Goal: Task Accomplishment & Management: Use online tool/utility

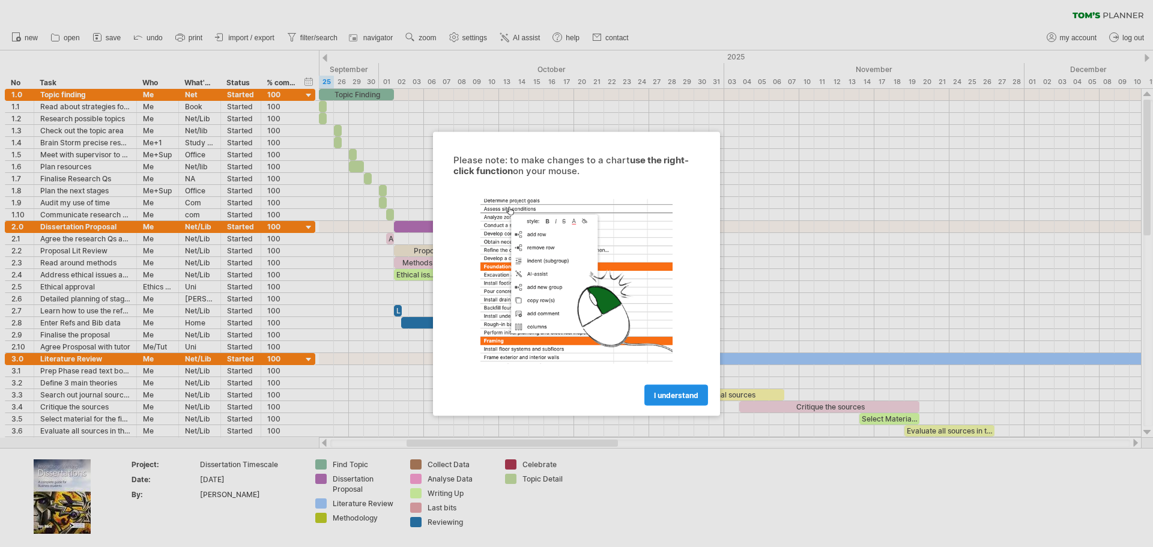
click at [675, 393] on span "I understand" at bounding box center [676, 394] width 44 height 9
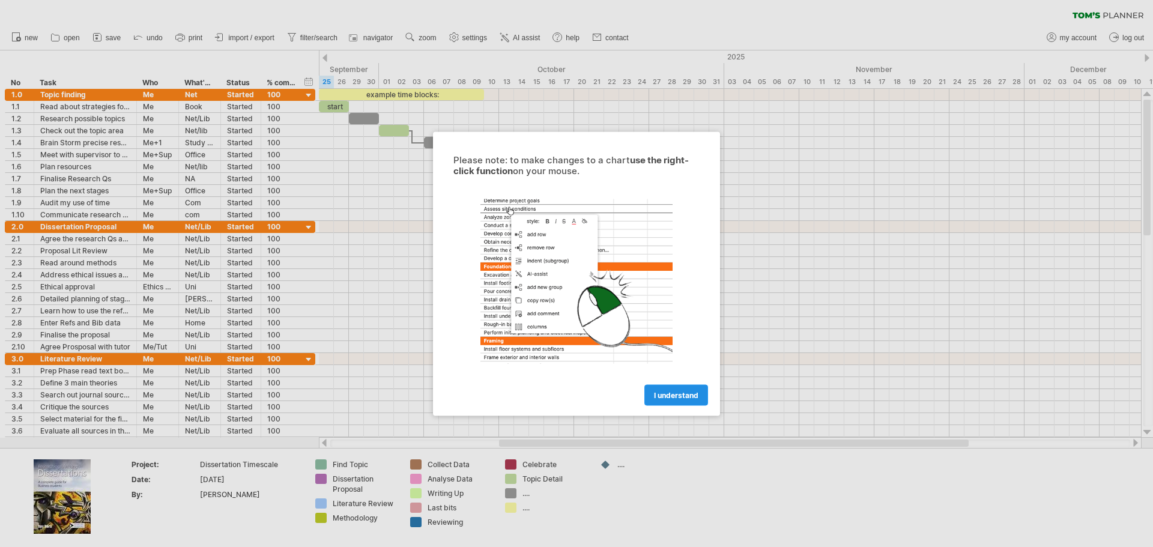
click at [664, 394] on span "I understand" at bounding box center [676, 394] width 44 height 9
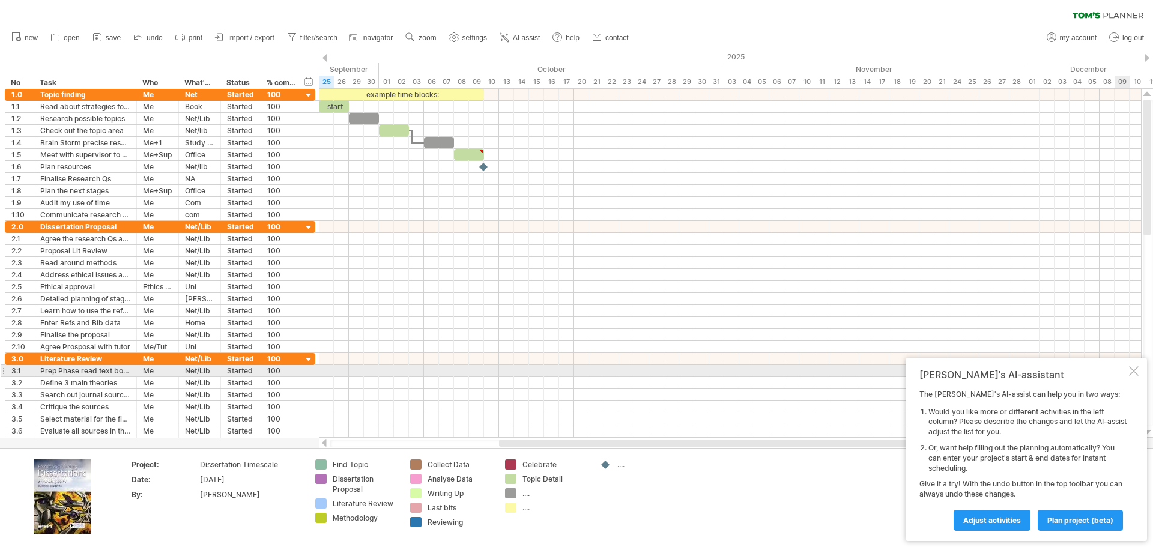
click at [1132, 367] on div at bounding box center [1134, 371] width 10 height 10
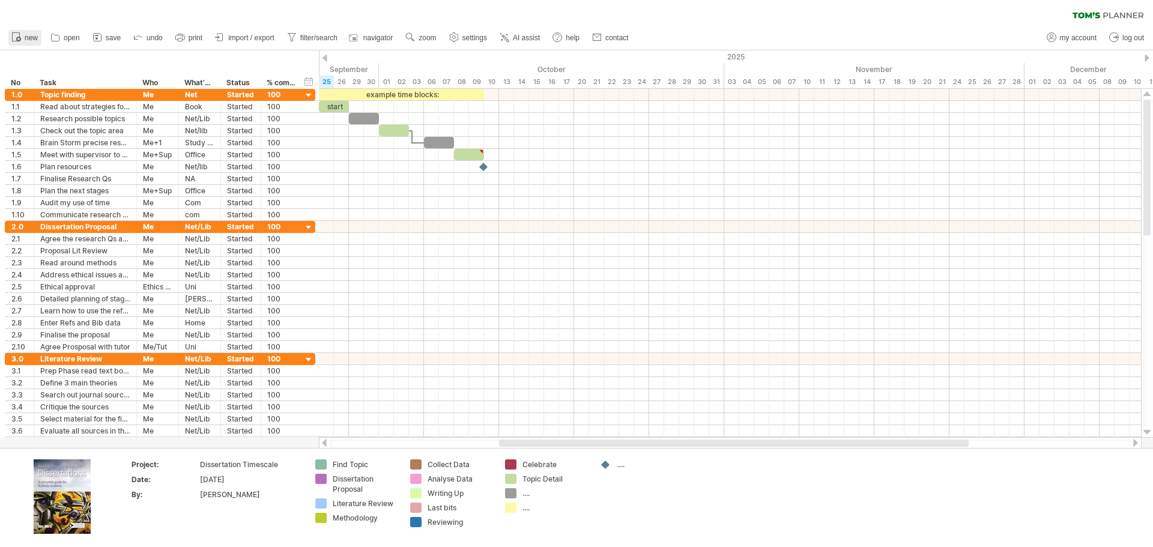
click at [30, 35] on span "new" at bounding box center [31, 38] width 13 height 8
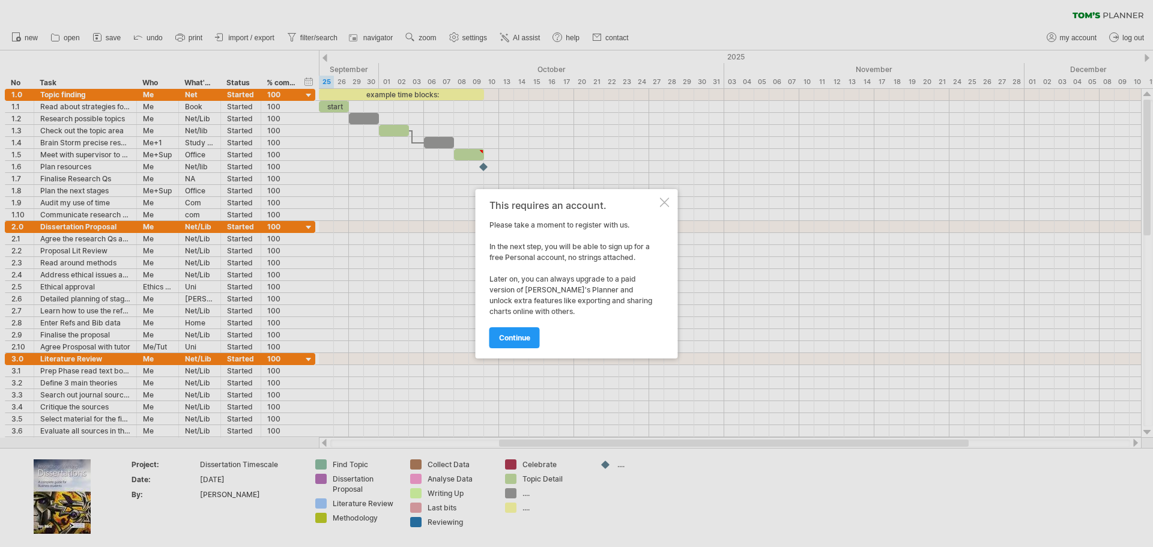
click at [662, 201] on div at bounding box center [665, 203] width 10 height 10
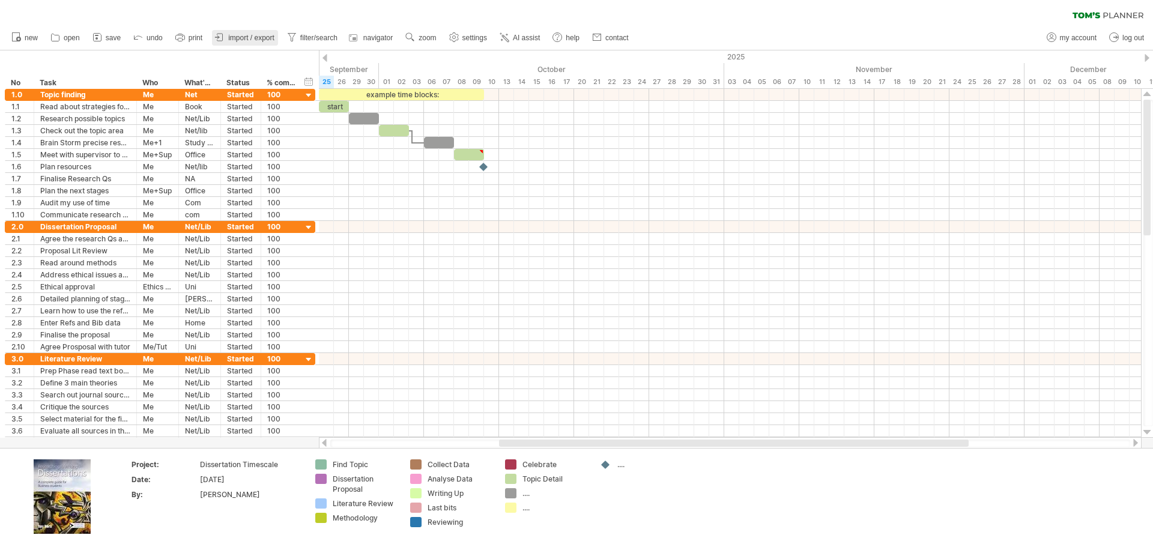
click at [228, 33] on link "import / export" at bounding box center [245, 38] width 66 height 16
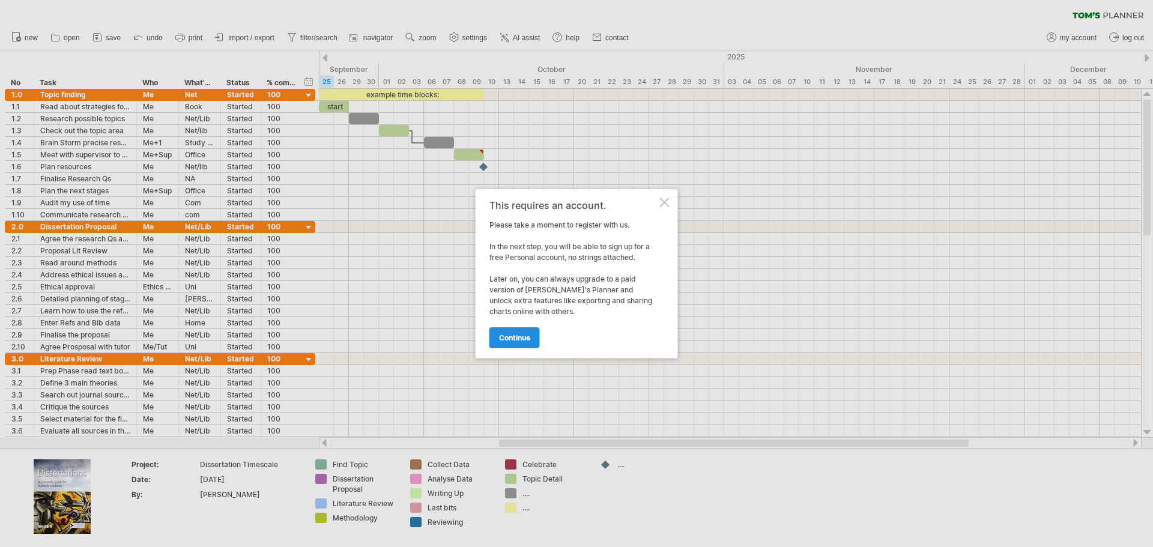
click at [533, 338] on link "continue" at bounding box center [514, 337] width 50 height 21
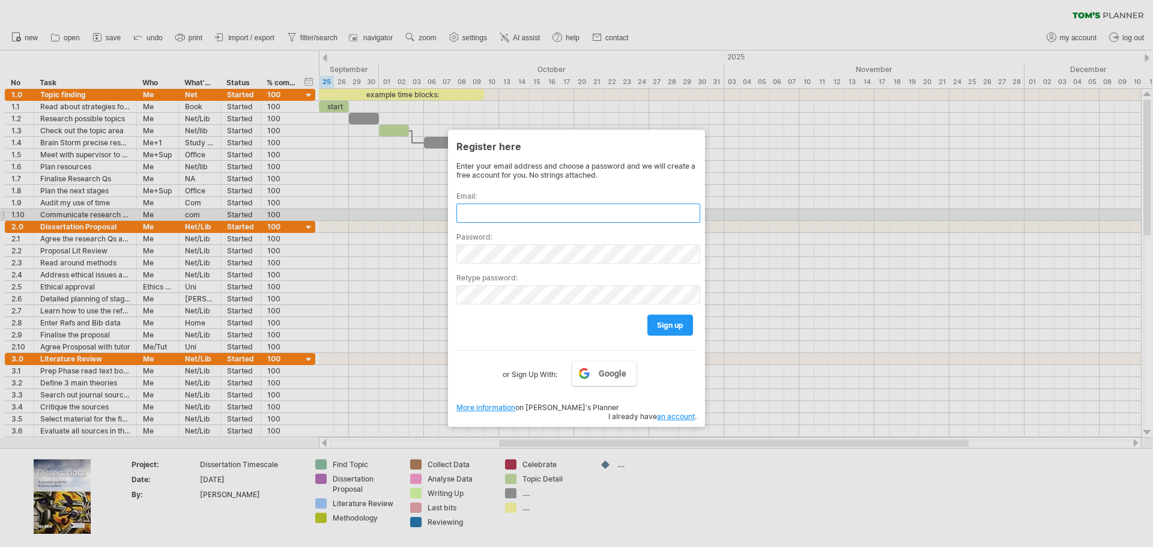
click at [498, 213] on input "text" at bounding box center [578, 213] width 244 height 19
type input "**********"
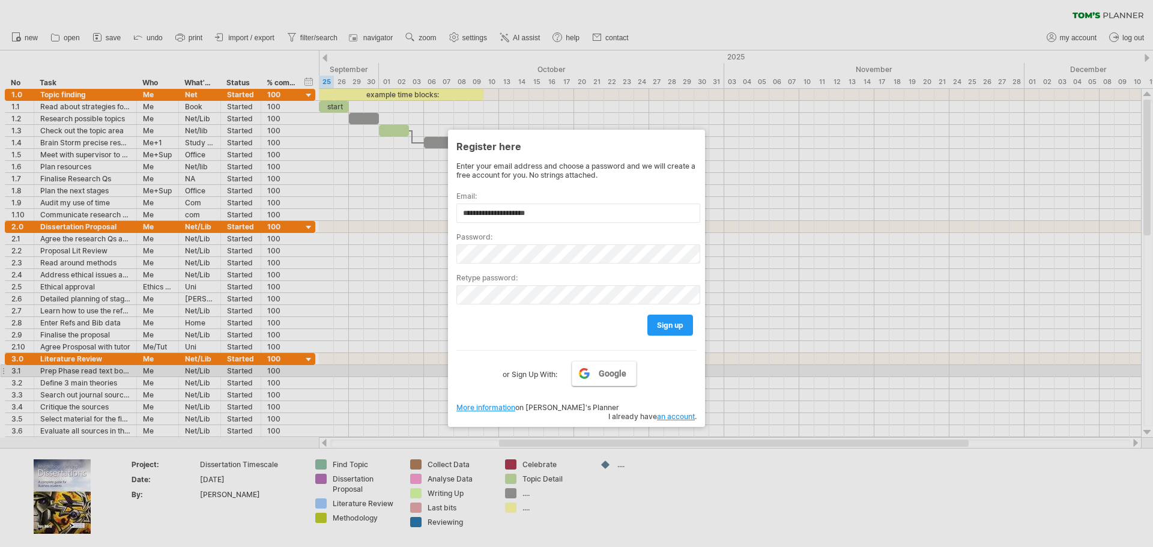
click at [599, 370] on span "Google" at bounding box center [613, 374] width 28 height 10
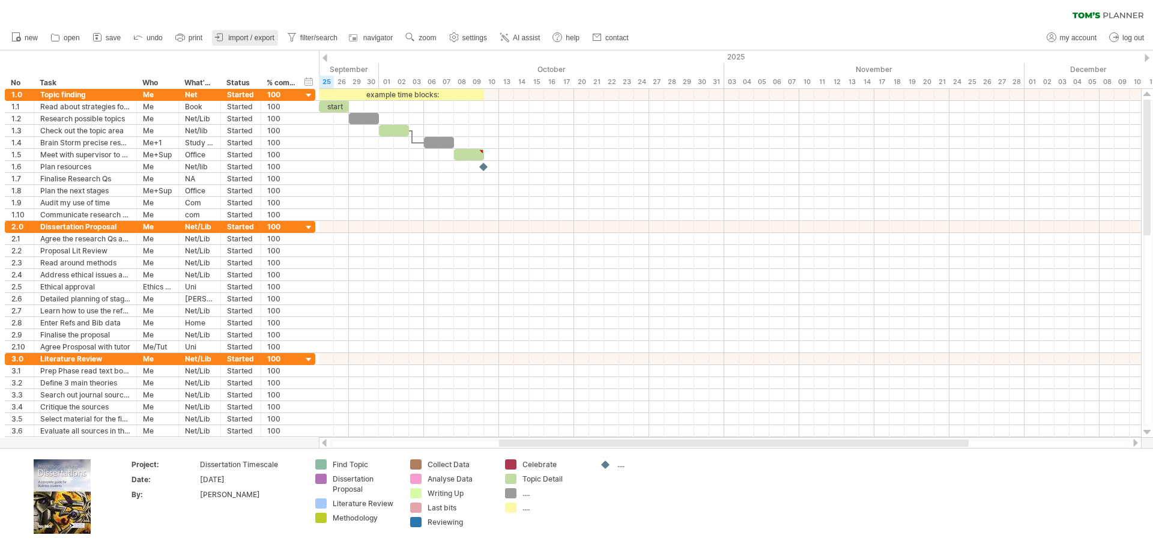
click at [246, 37] on span "import / export" at bounding box center [251, 38] width 46 height 8
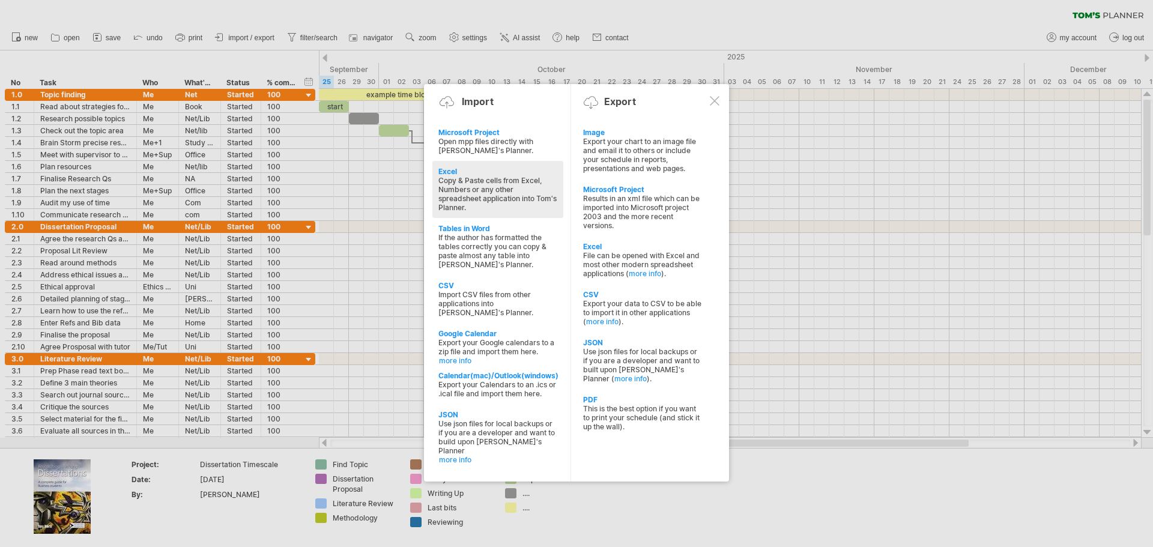
click at [492, 180] on div "Copy & Paste cells from Excel, Numbers or any other spreadsheet application int…" at bounding box center [497, 194] width 119 height 36
type textarea "**********"
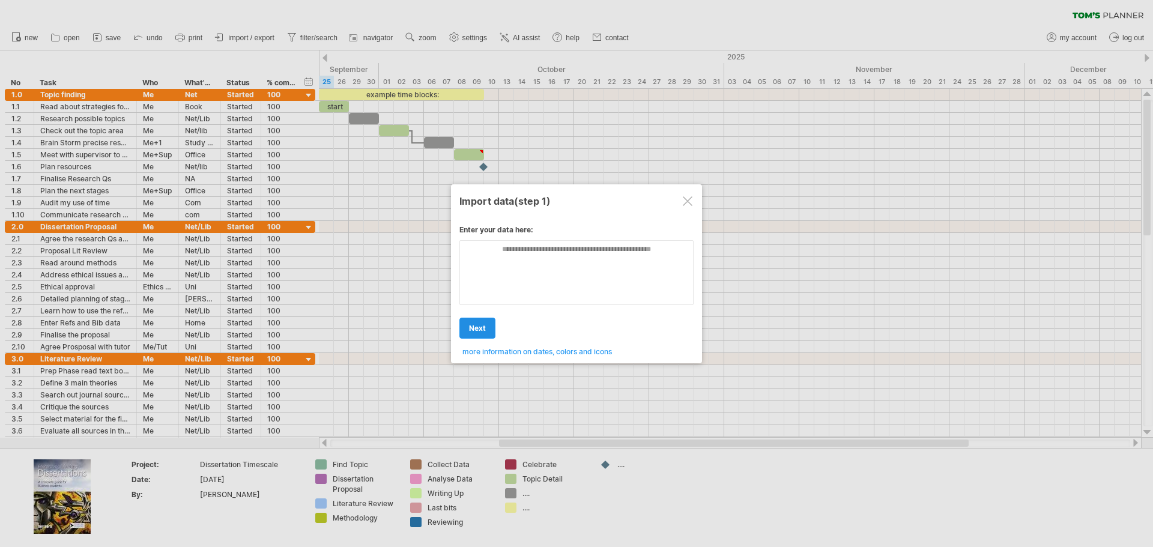
click at [476, 331] on span "next" at bounding box center [477, 328] width 17 height 9
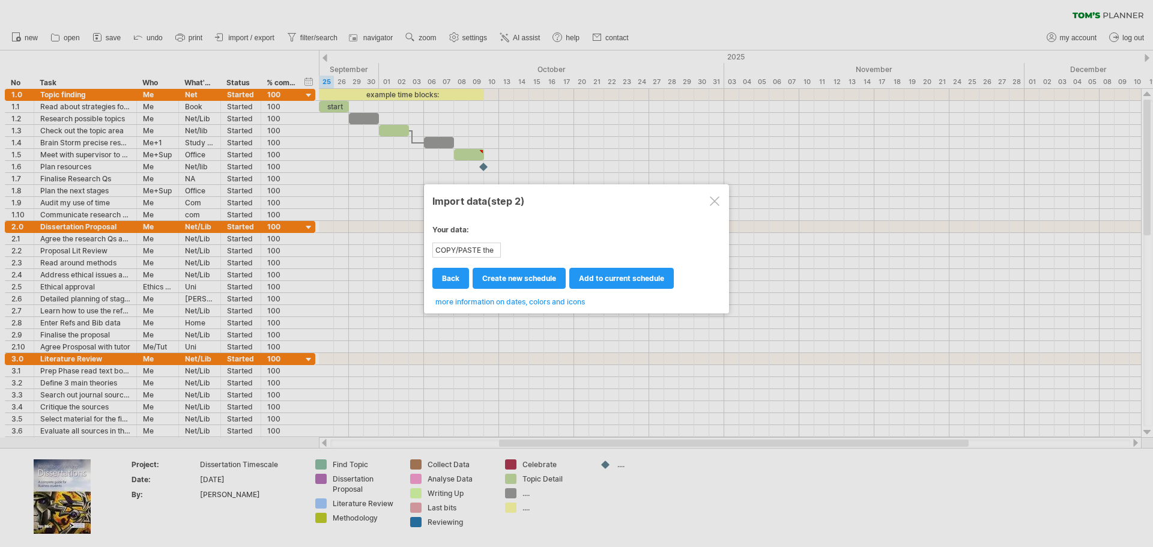
click at [504, 277] on span "create new schedule" at bounding box center [519, 278] width 74 height 9
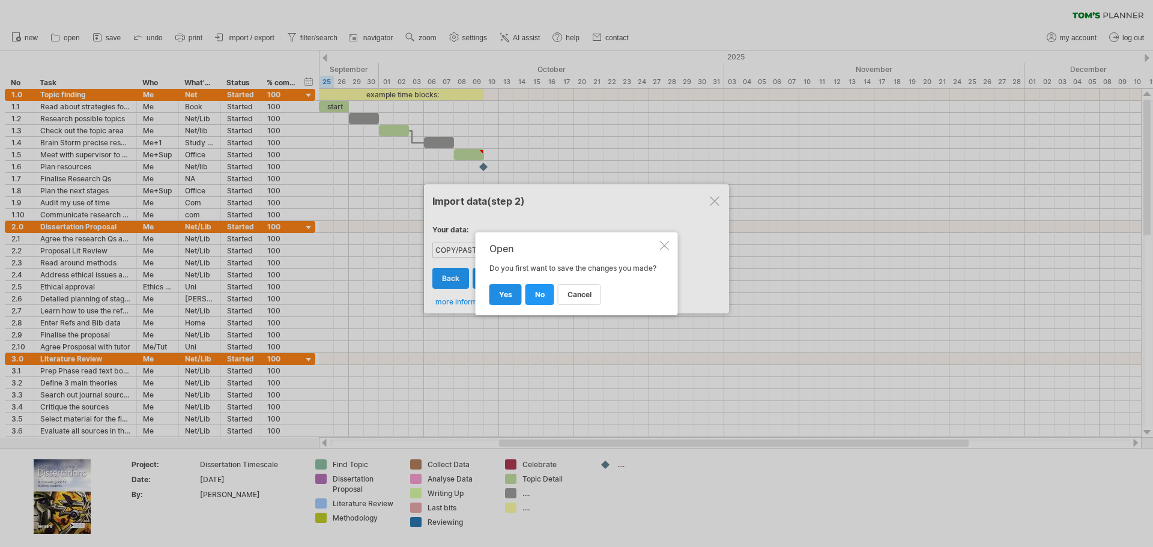
click at [508, 299] on span "yes" at bounding box center [505, 294] width 13 height 9
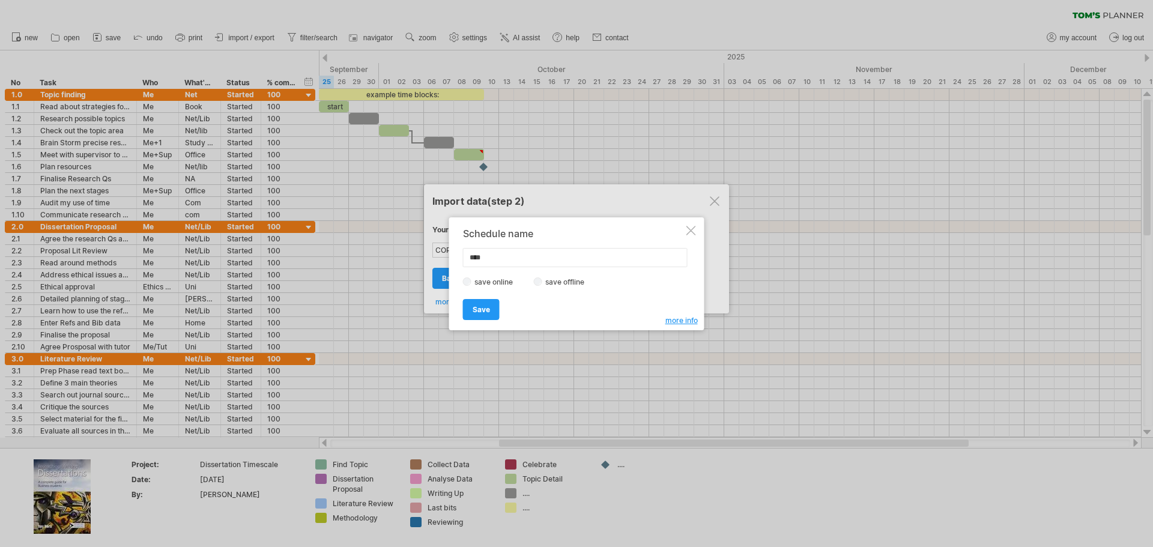
type input "****"
click at [479, 310] on span "Save" at bounding box center [480, 309] width 17 height 9
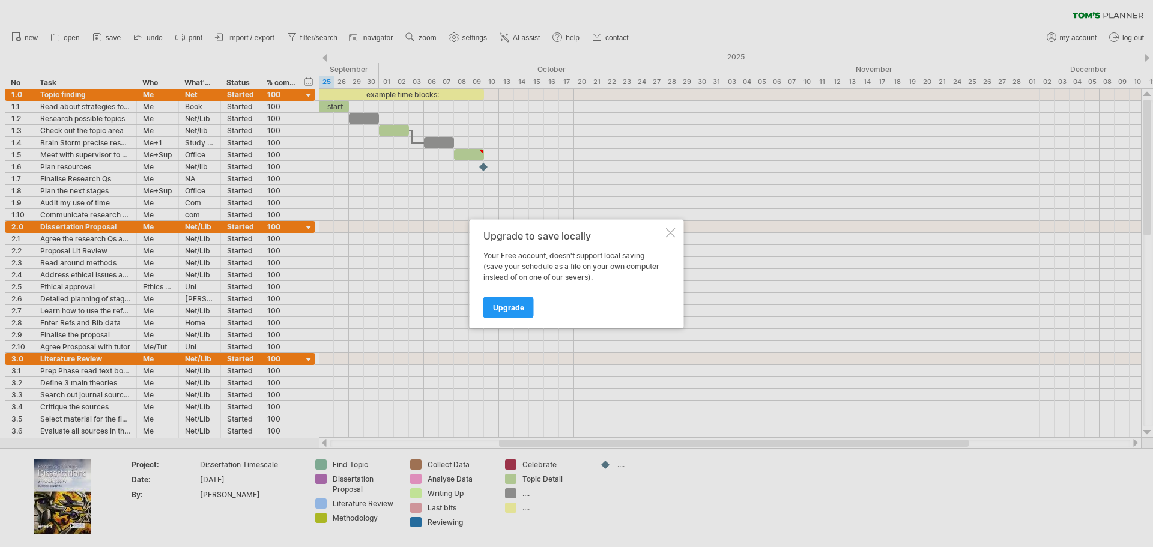
click at [671, 230] on div at bounding box center [671, 233] width 10 height 10
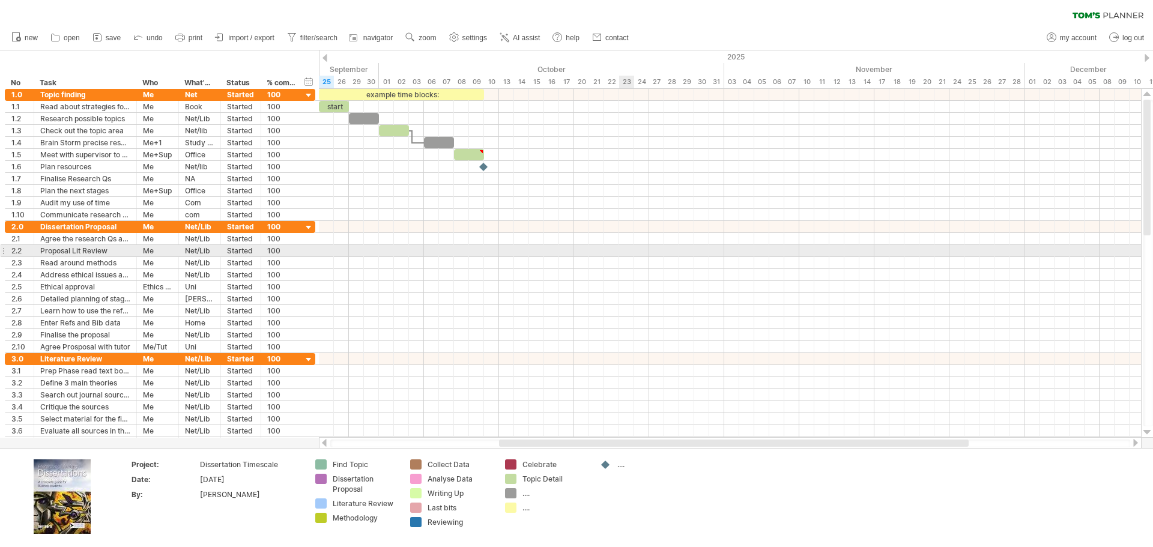
click at [623, 246] on div at bounding box center [730, 251] width 822 height 12
click at [597, 246] on div at bounding box center [730, 251] width 822 height 12
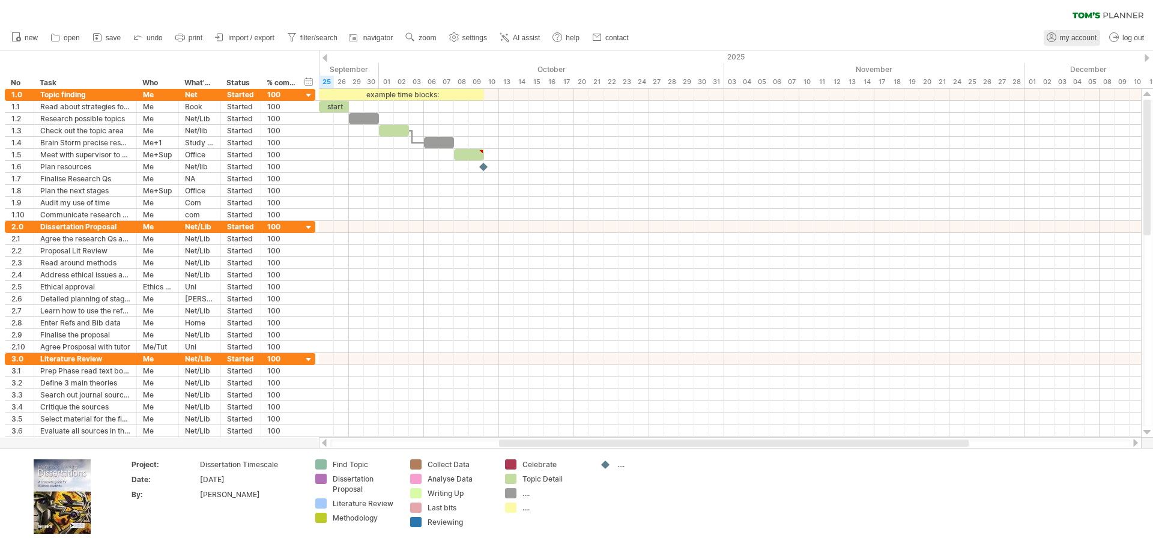
click at [1070, 40] on span "my account" at bounding box center [1078, 38] width 37 height 8
type input "**********"
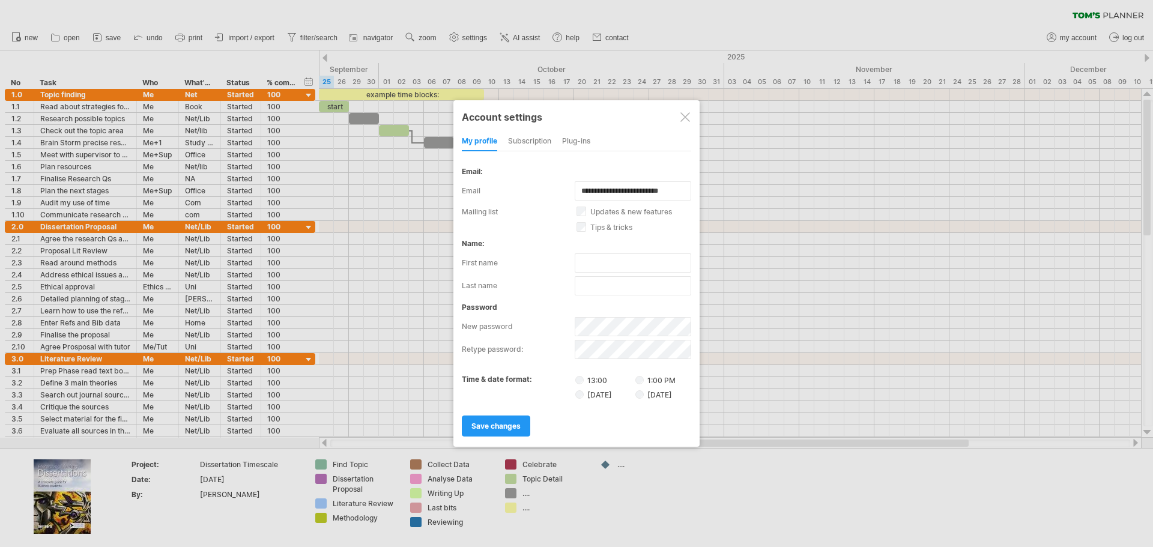
click at [686, 116] on div at bounding box center [685, 117] width 10 height 10
